Goal: Task Accomplishment & Management: Manage account settings

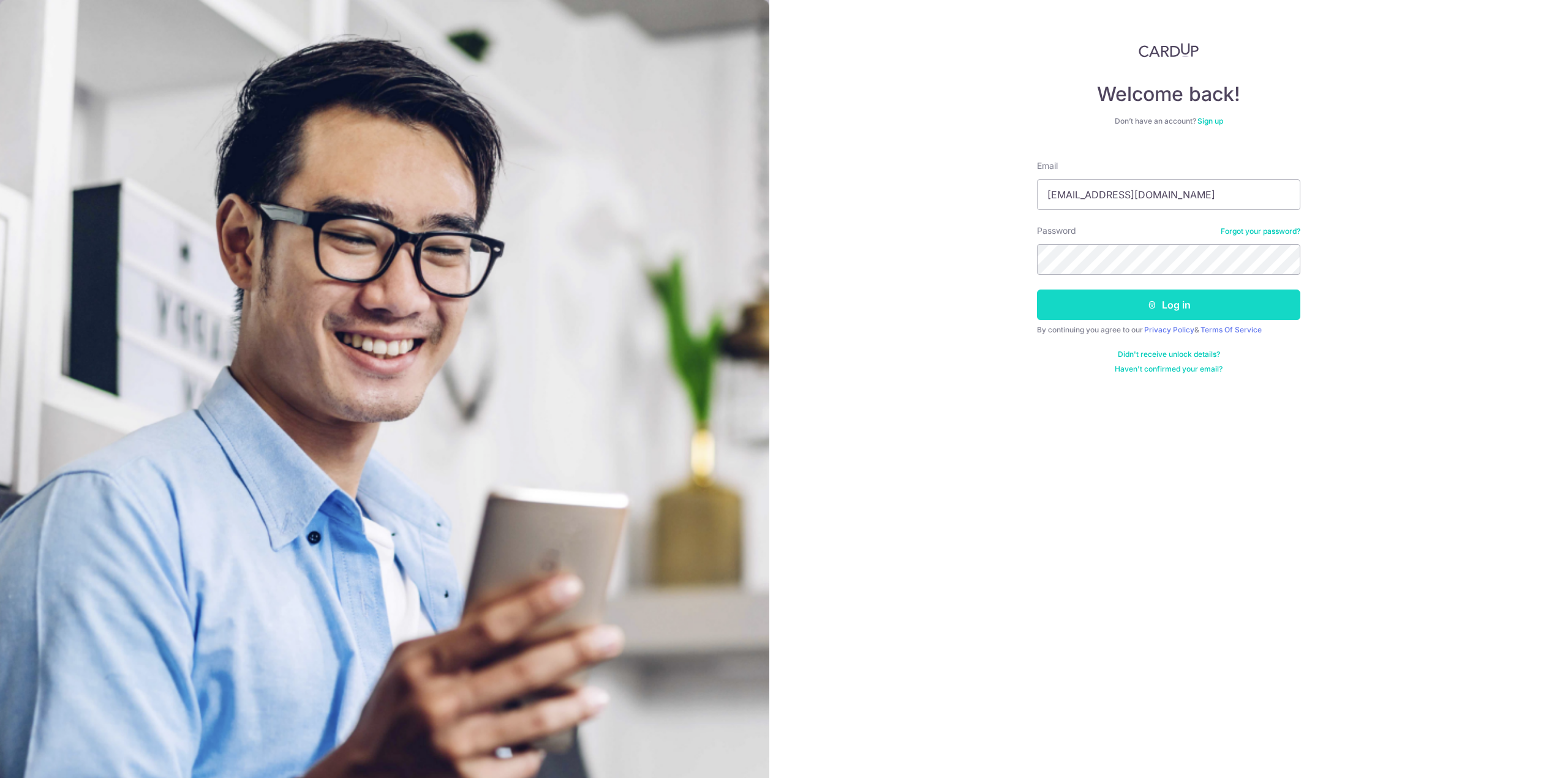
click at [1114, 318] on button "Log in" at bounding box center [1169, 305] width 264 height 31
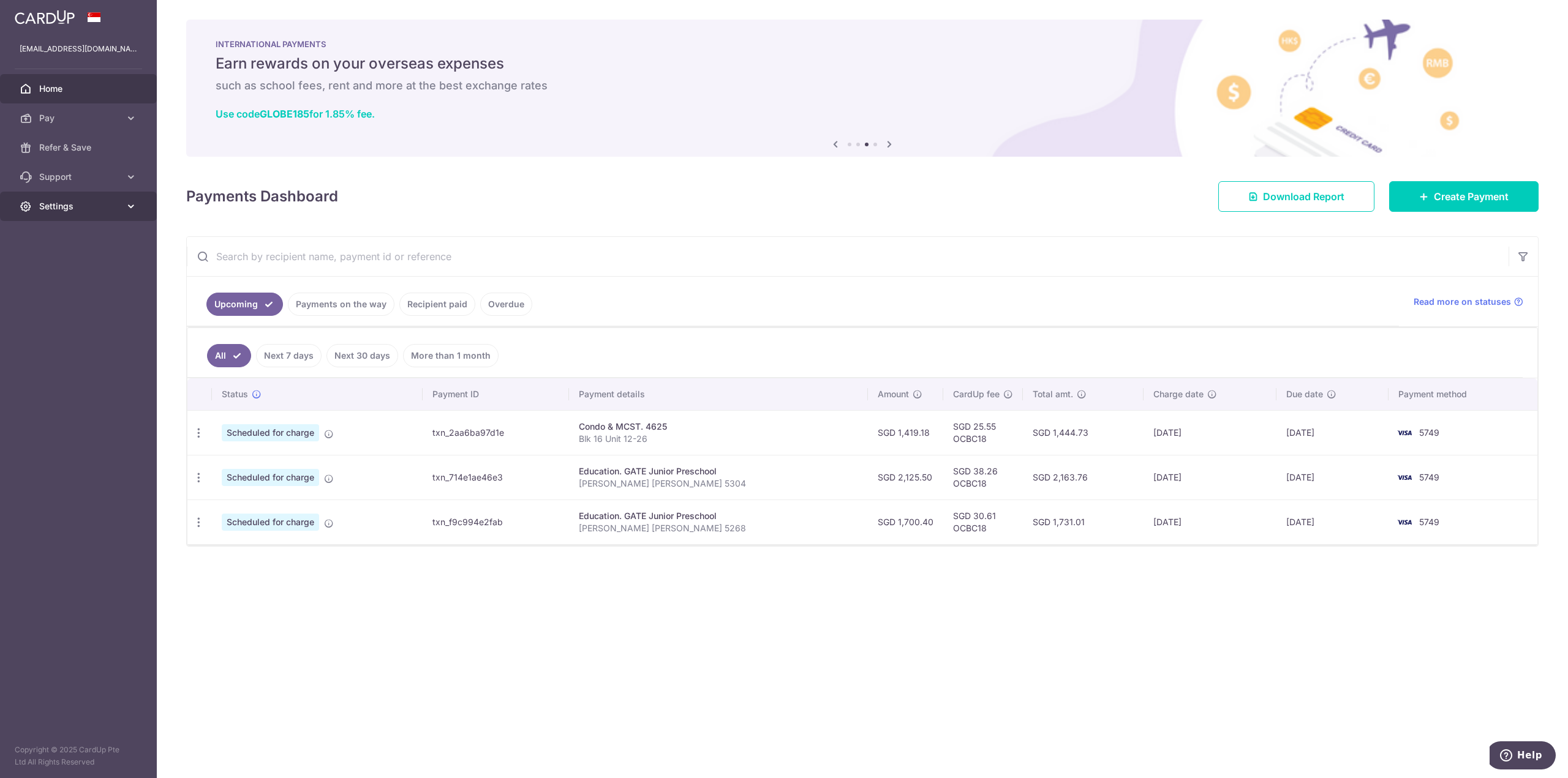
click at [134, 206] on icon at bounding box center [131, 206] width 12 height 12
click at [59, 263] on span "Logout" at bounding box center [80, 265] width 81 height 12
